Goal: Task Accomplishment & Management: Use online tool/utility

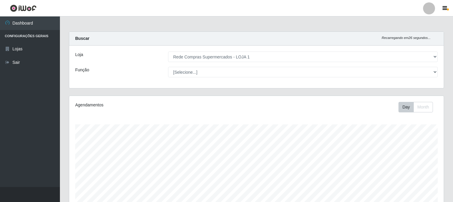
select select "158"
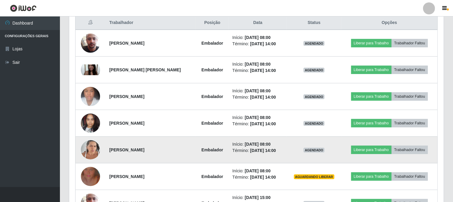
scroll to position [124, 375]
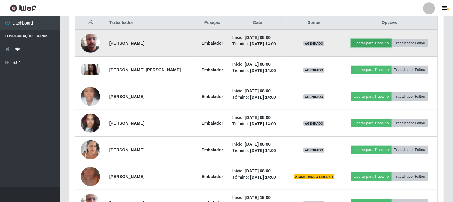
click at [356, 43] on button "Liberar para Trabalho" at bounding box center [372, 43] width 40 height 8
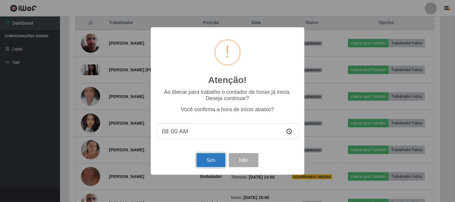
click at [211, 164] on button "Sim" at bounding box center [210, 160] width 29 height 14
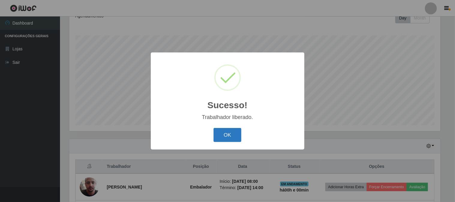
click at [223, 135] on button "OK" at bounding box center [228, 135] width 28 height 14
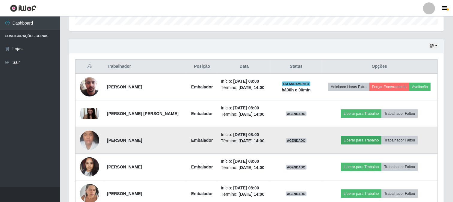
scroll to position [256, 0]
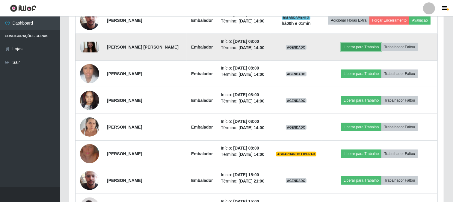
click at [363, 44] on button "Liberar para Trabalho" at bounding box center [361, 47] width 40 height 8
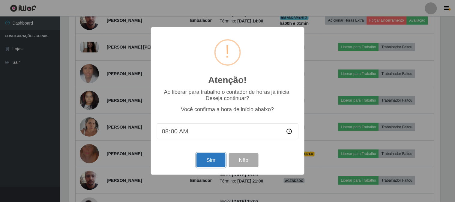
click at [208, 164] on button "Sim" at bounding box center [210, 160] width 29 height 14
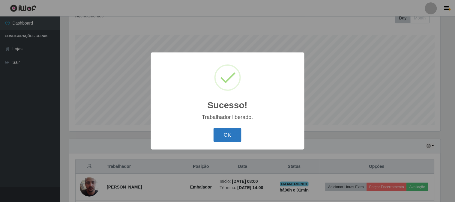
click at [226, 134] on button "OK" at bounding box center [228, 135] width 28 height 14
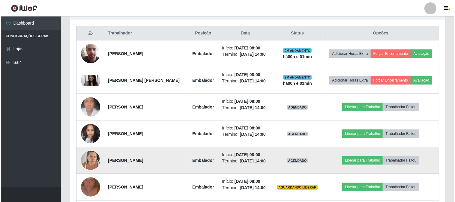
scroll to position [256, 0]
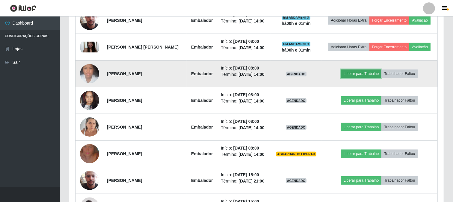
click at [359, 74] on button "Liberar para Trabalho" at bounding box center [361, 74] width 40 height 8
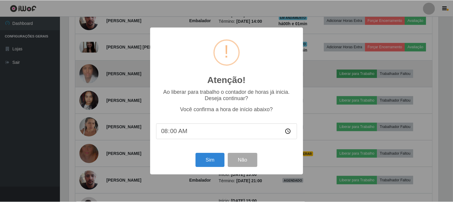
scroll to position [124, 371]
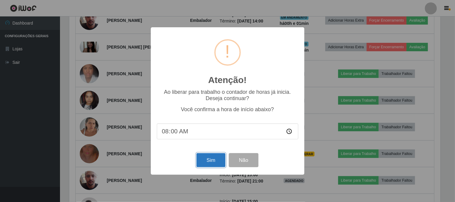
click at [213, 161] on button "Sim" at bounding box center [210, 160] width 29 height 14
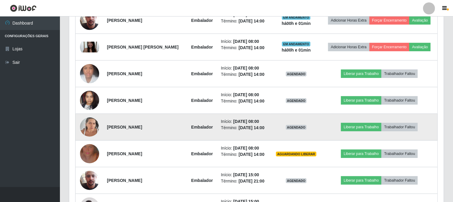
scroll to position [0, 0]
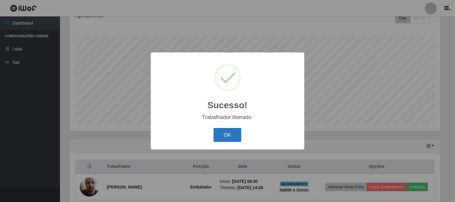
click at [229, 137] on button "OK" at bounding box center [228, 135] width 28 height 14
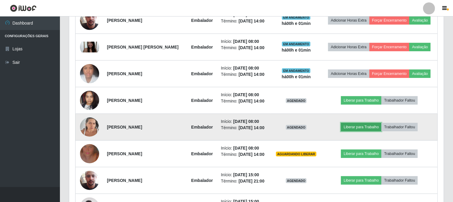
click at [347, 126] on button "Liberar para Trabalho" at bounding box center [361, 127] width 40 height 8
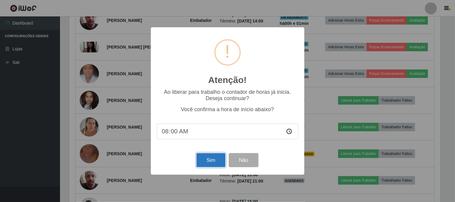
click at [212, 161] on button "Sim" at bounding box center [210, 160] width 29 height 14
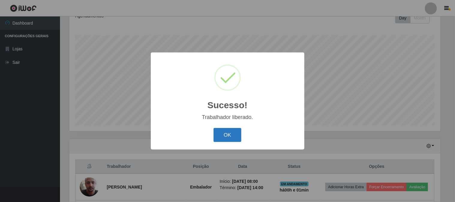
click at [232, 134] on button "OK" at bounding box center [228, 135] width 28 height 14
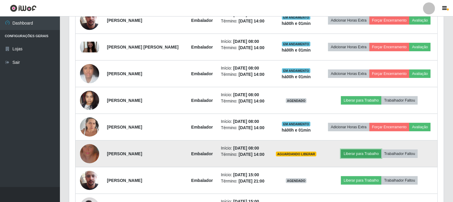
click at [361, 154] on button "Liberar para Trabalho" at bounding box center [361, 154] width 40 height 8
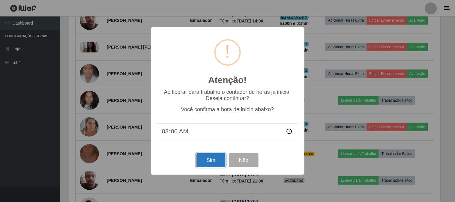
click at [206, 160] on button "Sim" at bounding box center [210, 160] width 29 height 14
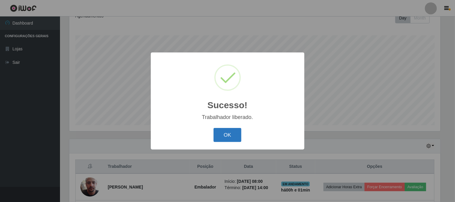
click at [228, 137] on button "OK" at bounding box center [228, 135] width 28 height 14
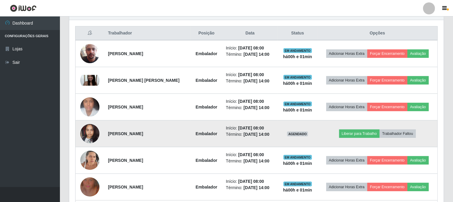
click at [86, 131] on img at bounding box center [89, 133] width 19 height 25
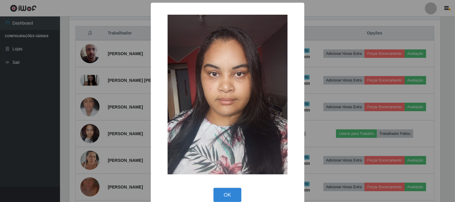
click at [105, 130] on div "× OK Cancel" at bounding box center [227, 101] width 455 height 202
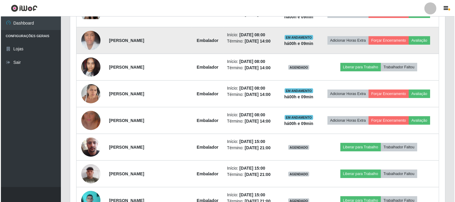
scroll to position [256, 0]
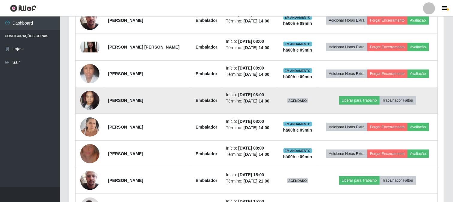
click at [86, 100] on img at bounding box center [89, 100] width 19 height 25
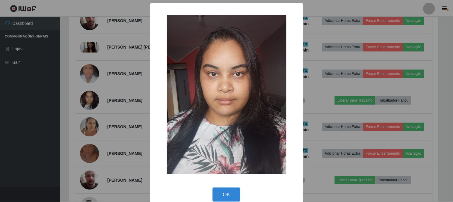
scroll to position [10, 0]
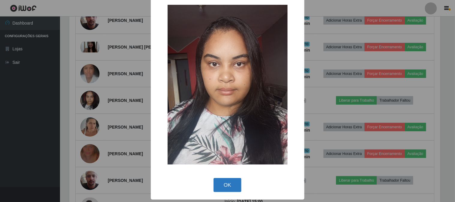
click at [231, 189] on button "OK" at bounding box center [228, 185] width 28 height 14
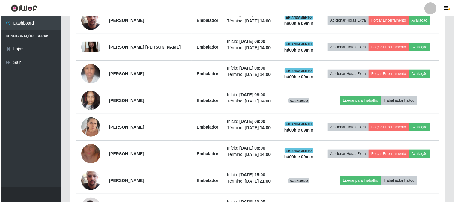
scroll to position [124, 375]
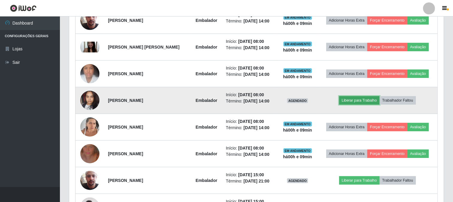
click at [363, 98] on button "Liberar para Trabalho" at bounding box center [360, 100] width 40 height 8
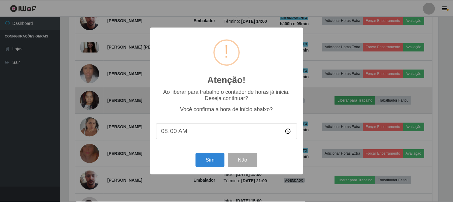
scroll to position [124, 371]
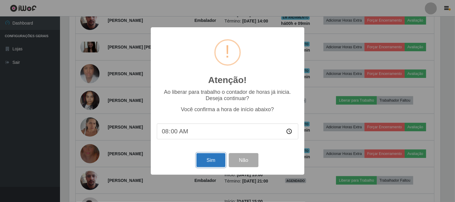
click at [210, 164] on button "Sim" at bounding box center [210, 160] width 29 height 14
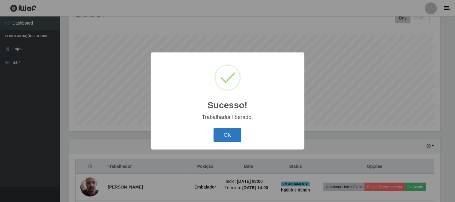
click at [222, 142] on button "OK" at bounding box center [228, 135] width 28 height 14
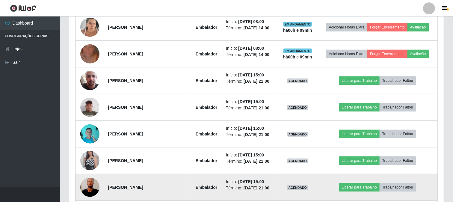
scroll to position [389, 0]
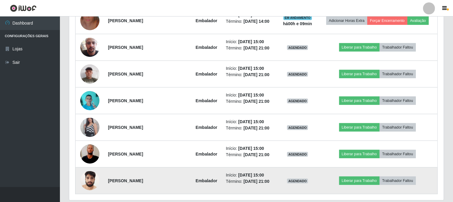
click at [87, 180] on img at bounding box center [89, 180] width 19 height 25
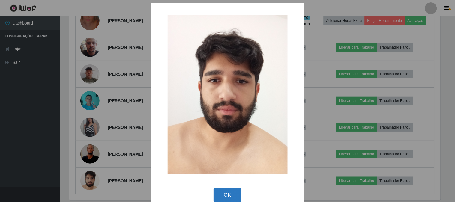
click at [229, 190] on button "OK" at bounding box center [228, 195] width 28 height 14
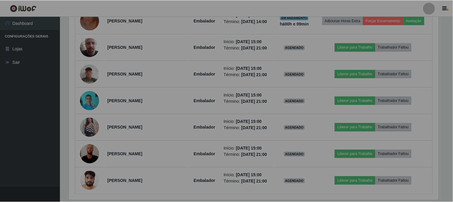
scroll to position [124, 375]
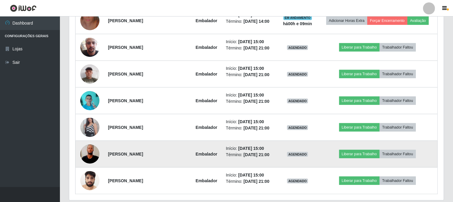
click at [91, 150] on img at bounding box center [89, 154] width 19 height 43
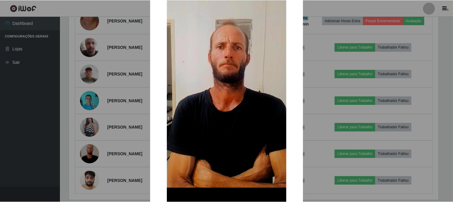
scroll to position [116, 0]
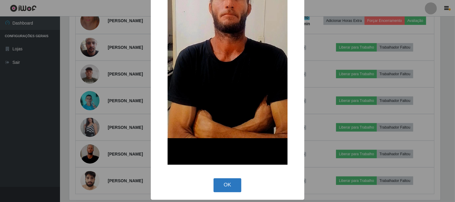
click at [229, 183] on button "OK" at bounding box center [228, 185] width 28 height 14
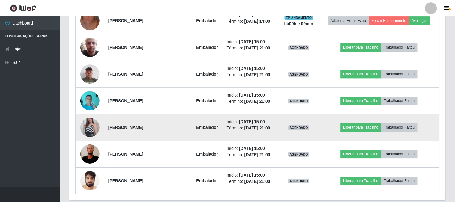
scroll to position [124, 375]
click at [92, 124] on img at bounding box center [89, 127] width 19 height 34
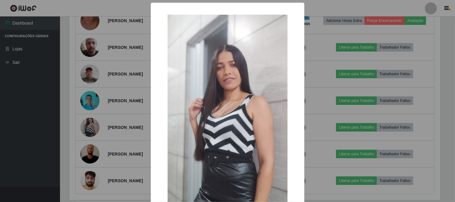
scroll to position [124, 371]
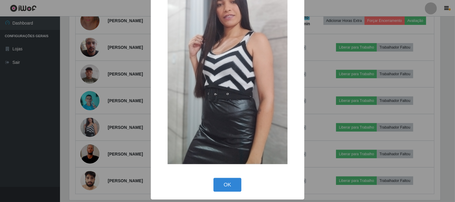
drag, startPoint x: 226, startPoint y: 180, endPoint x: 223, endPoint y: 179, distance: 3.4
click at [226, 180] on button "OK" at bounding box center [228, 185] width 28 height 14
